Goal: Task Accomplishment & Management: Use online tool/utility

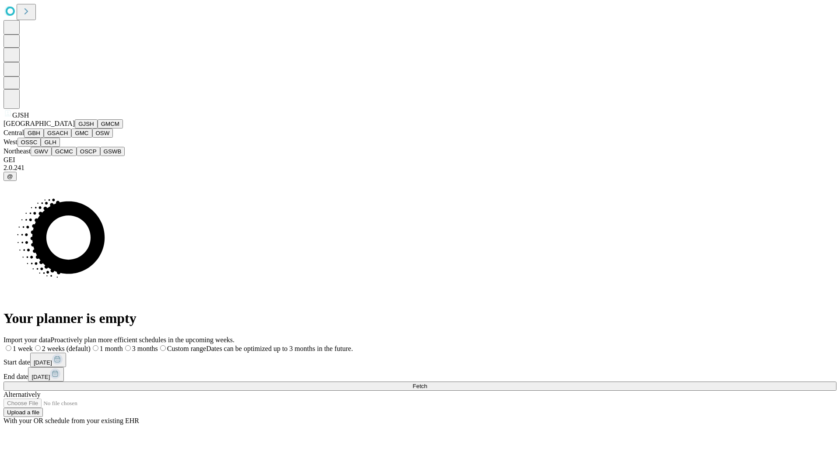
click at [75, 129] on button "GJSH" at bounding box center [86, 123] width 23 height 9
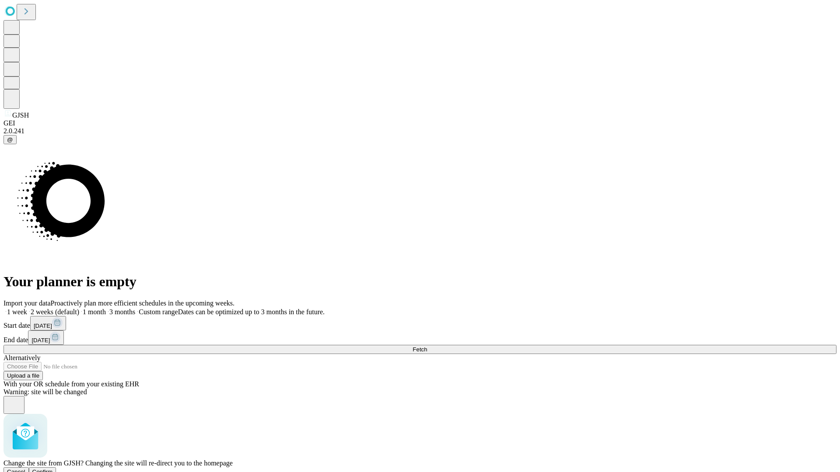
click at [53, 469] on span "Confirm" at bounding box center [42, 472] width 21 height 7
click at [106, 308] on label "1 month" at bounding box center [92, 311] width 27 height 7
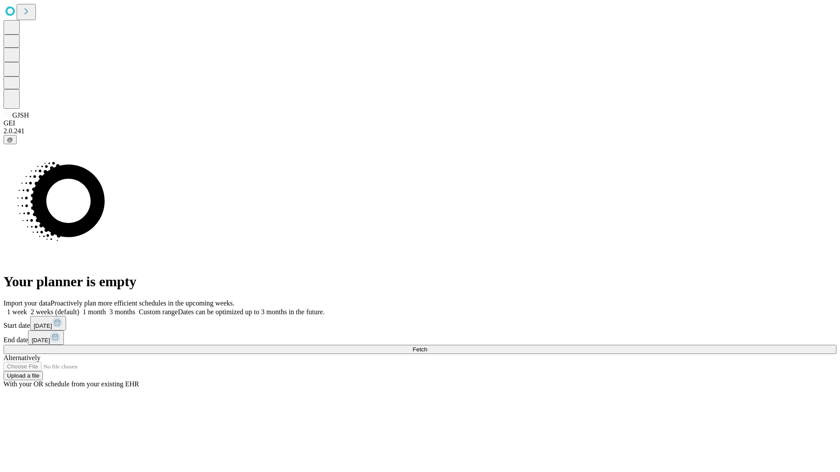
click at [427, 346] on span "Fetch" at bounding box center [419, 349] width 14 height 7
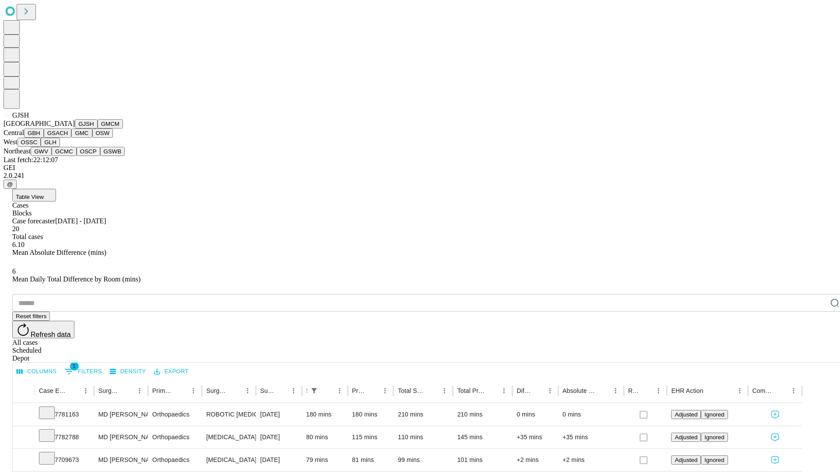
click at [98, 129] on button "GMCM" at bounding box center [110, 123] width 25 height 9
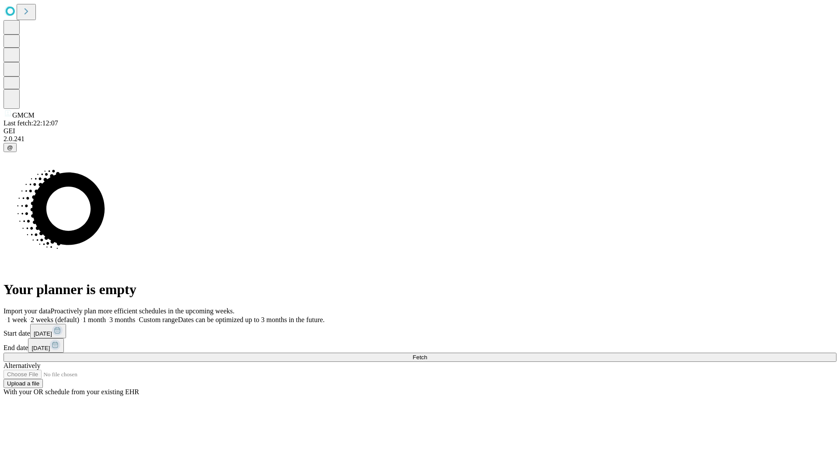
click at [106, 316] on label "1 month" at bounding box center [92, 319] width 27 height 7
click at [427, 354] on span "Fetch" at bounding box center [419, 357] width 14 height 7
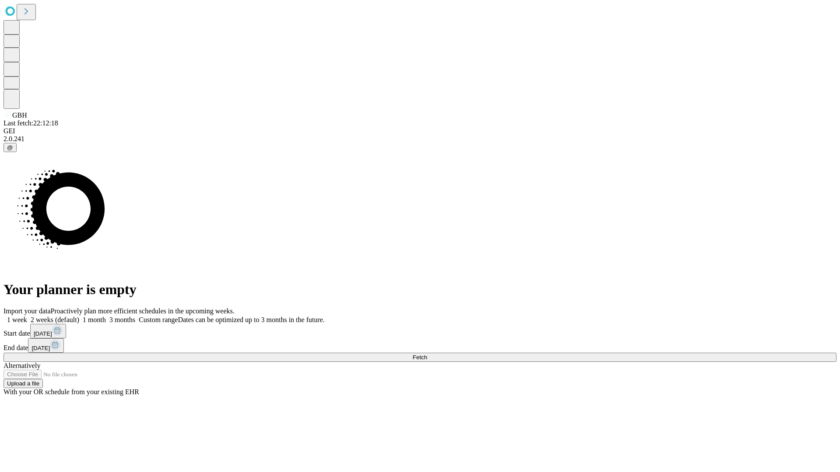
click at [106, 316] on label "1 month" at bounding box center [92, 319] width 27 height 7
click at [427, 354] on span "Fetch" at bounding box center [419, 357] width 14 height 7
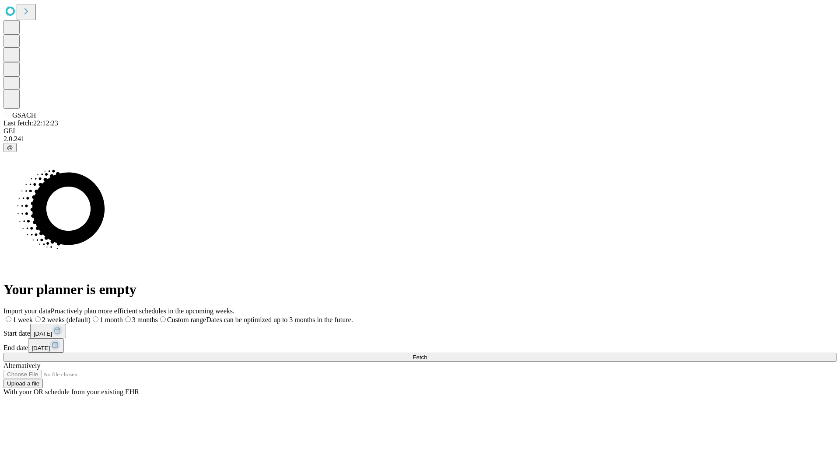
click at [123, 316] on label "1 month" at bounding box center [107, 319] width 32 height 7
click at [427, 354] on span "Fetch" at bounding box center [419, 357] width 14 height 7
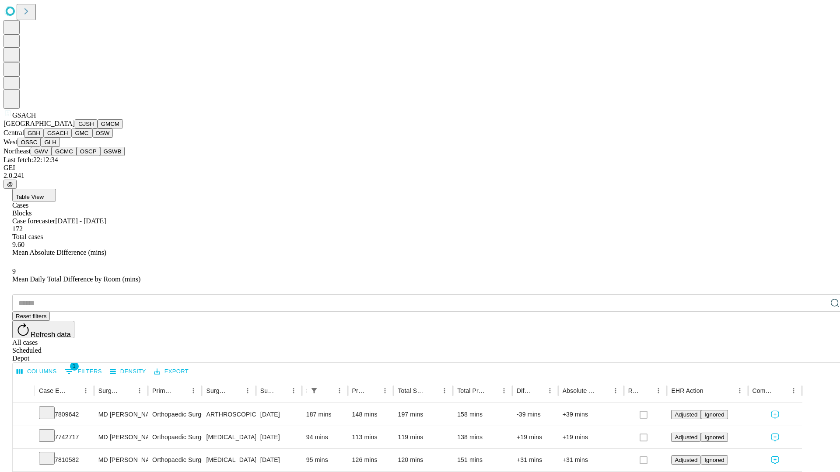
click at [71, 138] on button "GMC" at bounding box center [81, 133] width 21 height 9
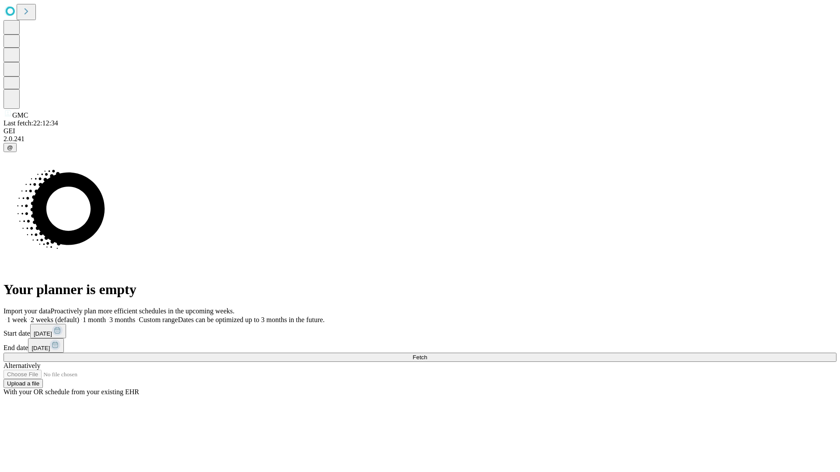
click at [106, 316] on label "1 month" at bounding box center [92, 319] width 27 height 7
click at [427, 354] on span "Fetch" at bounding box center [419, 357] width 14 height 7
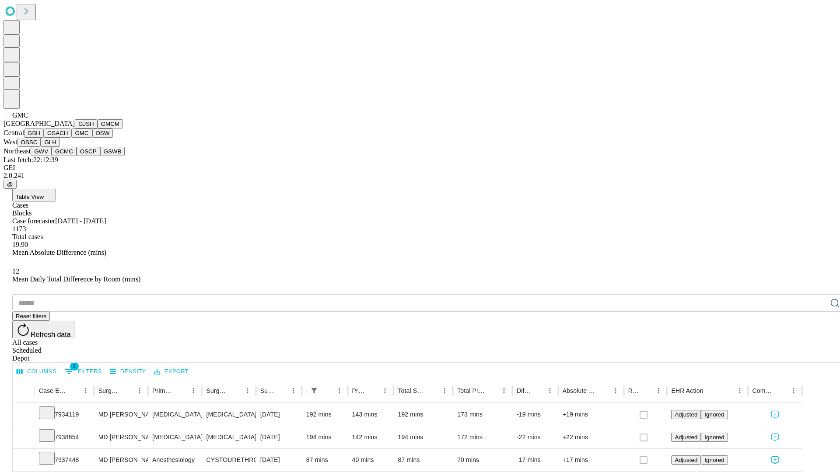
click at [92, 138] on button "OSW" at bounding box center [102, 133] width 21 height 9
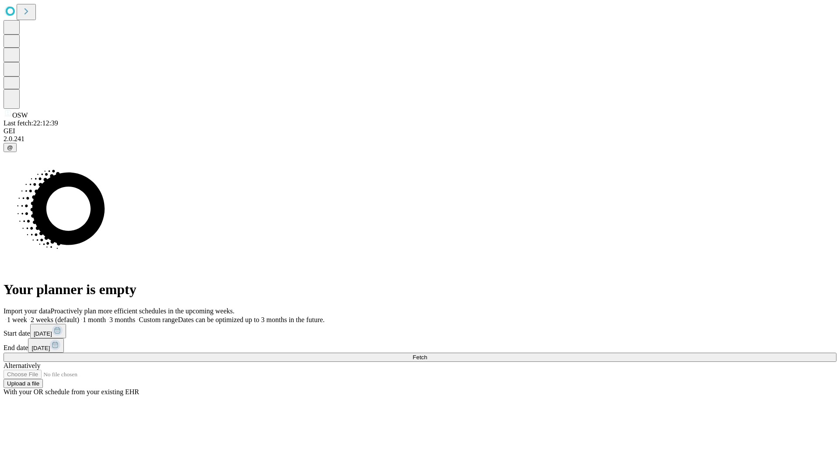
click at [106, 316] on label "1 month" at bounding box center [92, 319] width 27 height 7
click at [427, 354] on span "Fetch" at bounding box center [419, 357] width 14 height 7
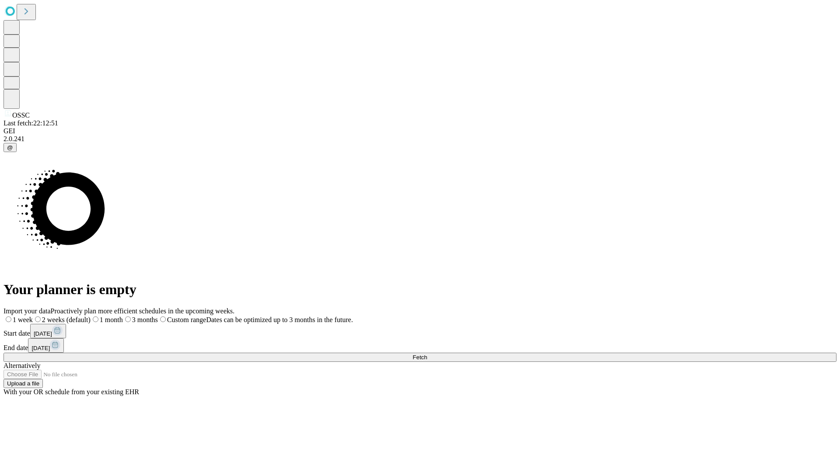
click at [123, 316] on label "1 month" at bounding box center [107, 319] width 32 height 7
click at [427, 354] on span "Fetch" at bounding box center [419, 357] width 14 height 7
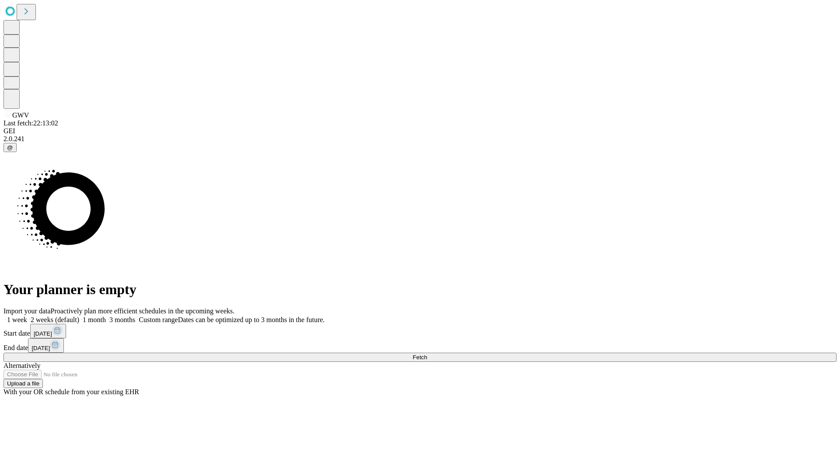
click at [106, 316] on label "1 month" at bounding box center [92, 319] width 27 height 7
click at [427, 354] on span "Fetch" at bounding box center [419, 357] width 14 height 7
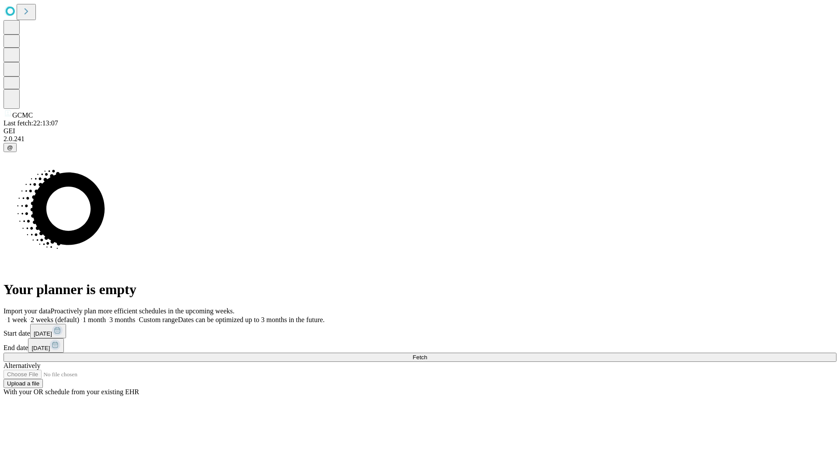
click at [427, 354] on span "Fetch" at bounding box center [419, 357] width 14 height 7
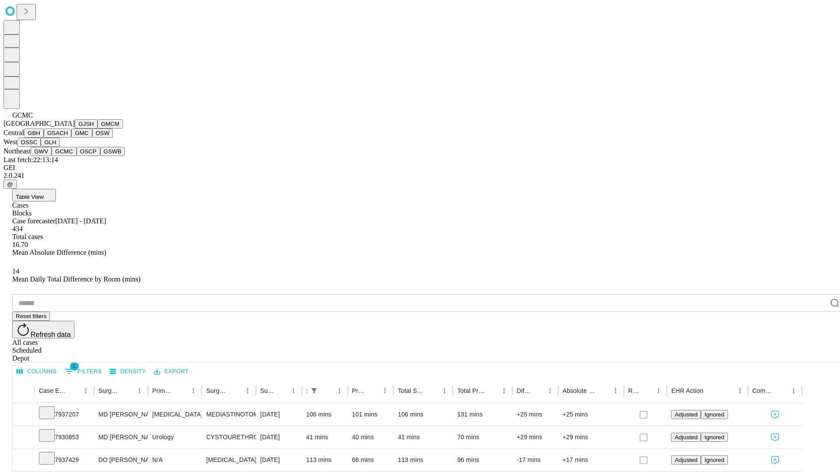
click at [77, 156] on button "OSCP" at bounding box center [89, 151] width 24 height 9
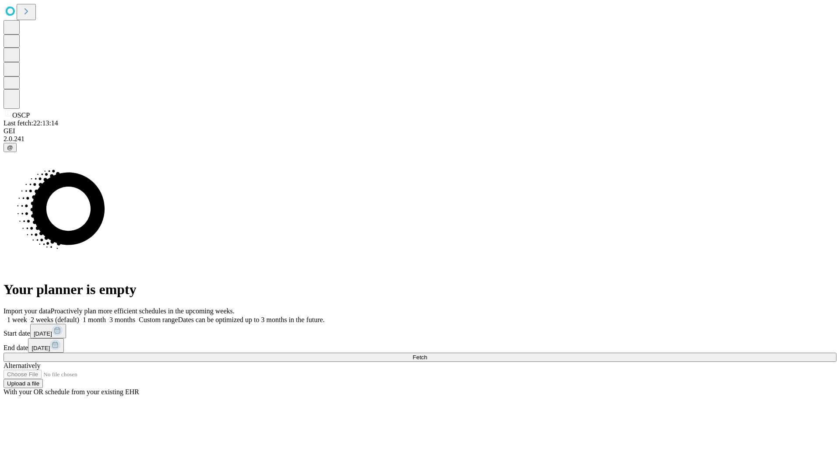
click at [427, 354] on span "Fetch" at bounding box center [419, 357] width 14 height 7
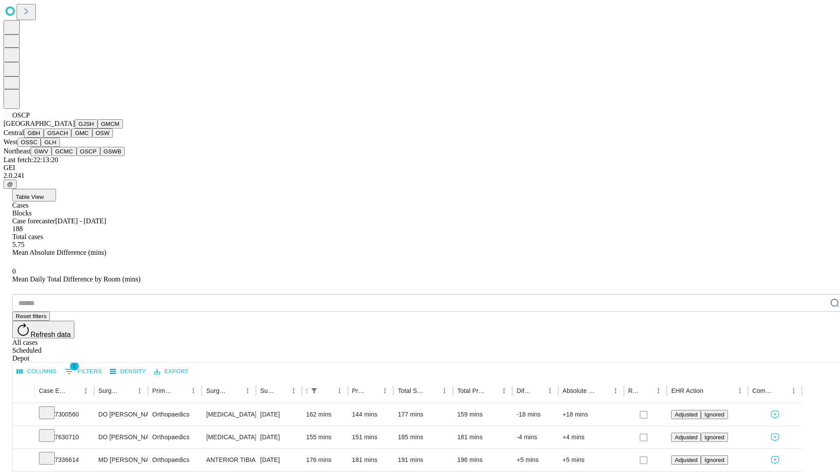
click at [100, 156] on button "GSWB" at bounding box center [112, 151] width 25 height 9
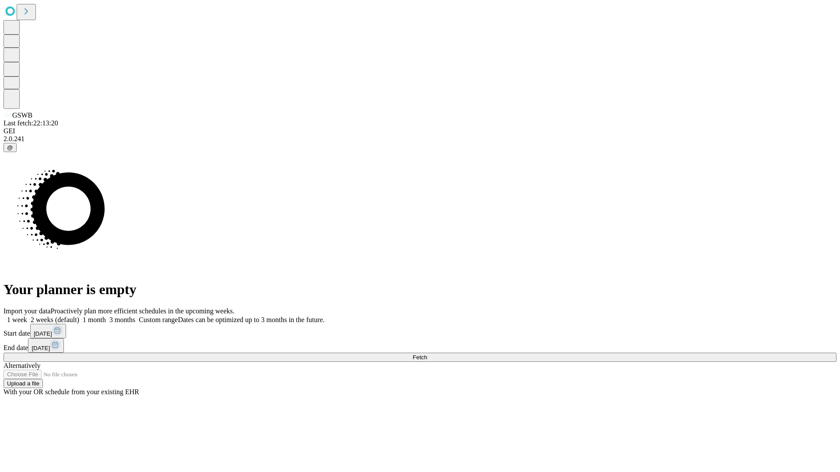
click at [106, 316] on label "1 month" at bounding box center [92, 319] width 27 height 7
click at [427, 354] on span "Fetch" at bounding box center [419, 357] width 14 height 7
